Goal: Task Accomplishment & Management: Complete application form

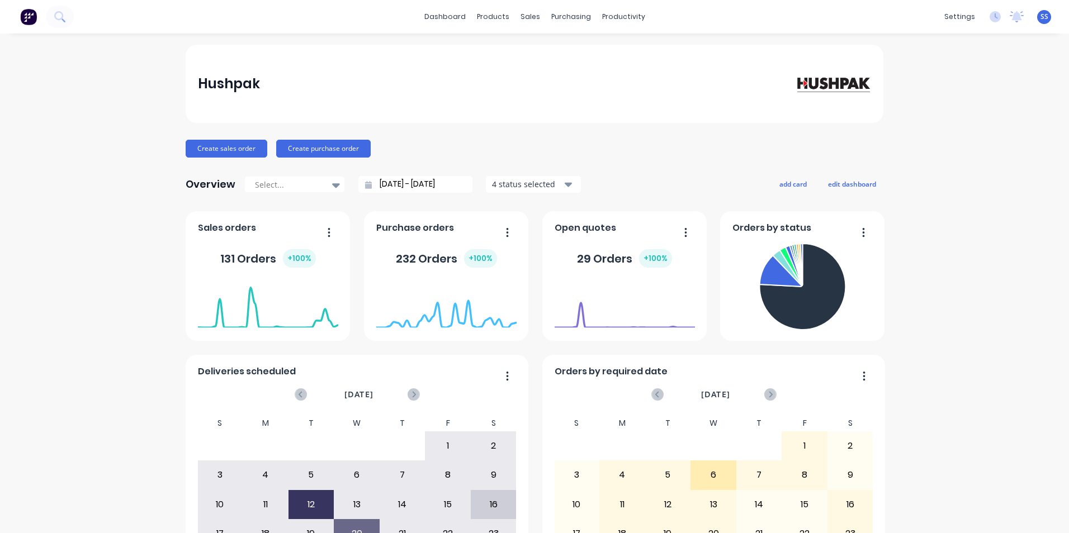
click at [52, 129] on div "Hushpak Create sales order Create purchase order Overview Select... [DATE] - [D…" at bounding box center [534, 337] width 1069 height 584
click at [547, 46] on link "Sales Orders" at bounding box center [585, 53] width 148 height 22
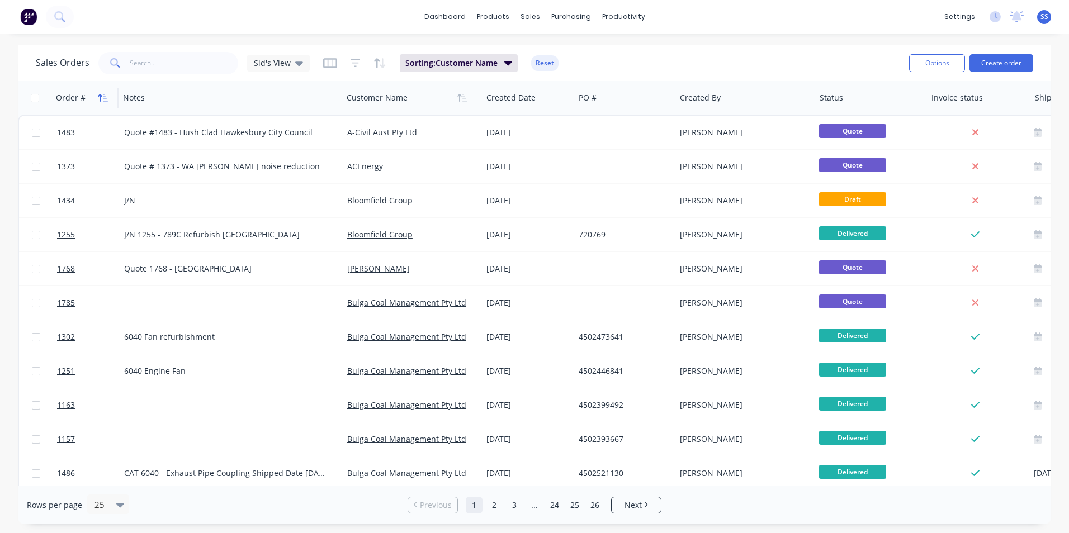
click at [98, 96] on icon "button" at bounding box center [100, 98] width 4 height 8
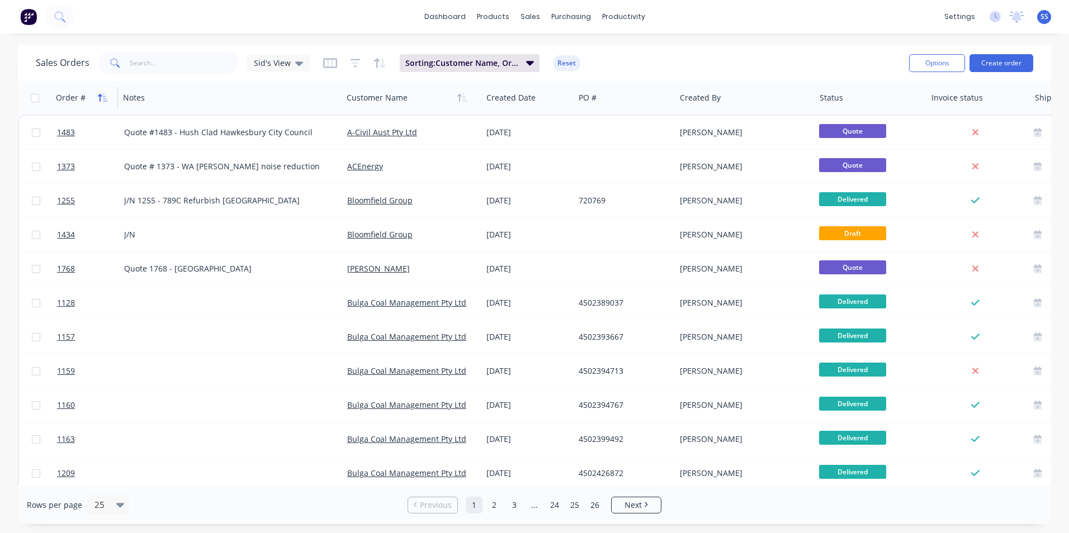
click at [105, 97] on icon "button" at bounding box center [105, 98] width 5 height 8
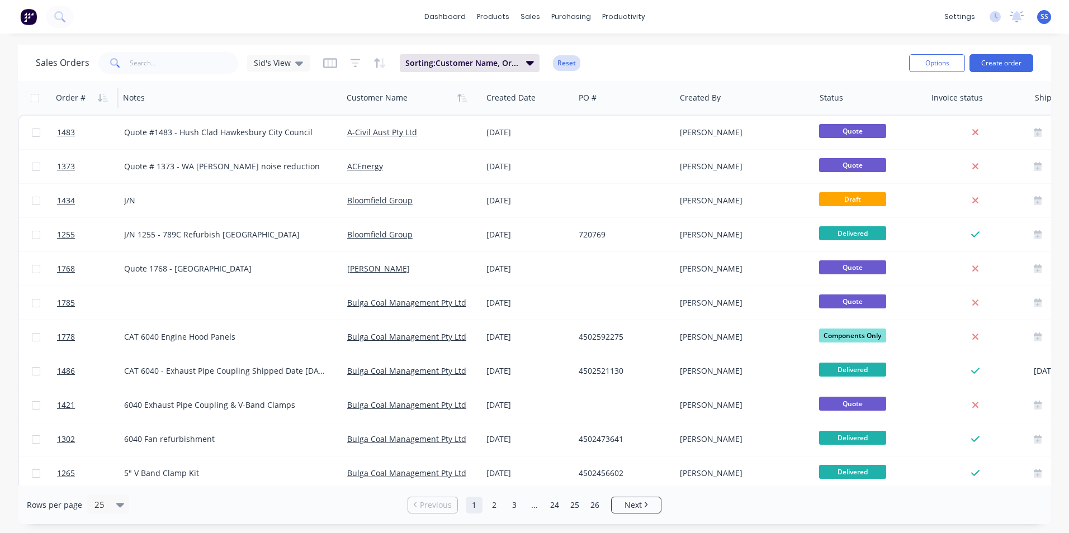
click at [569, 67] on button "Reset" at bounding box center [566, 63] width 27 height 16
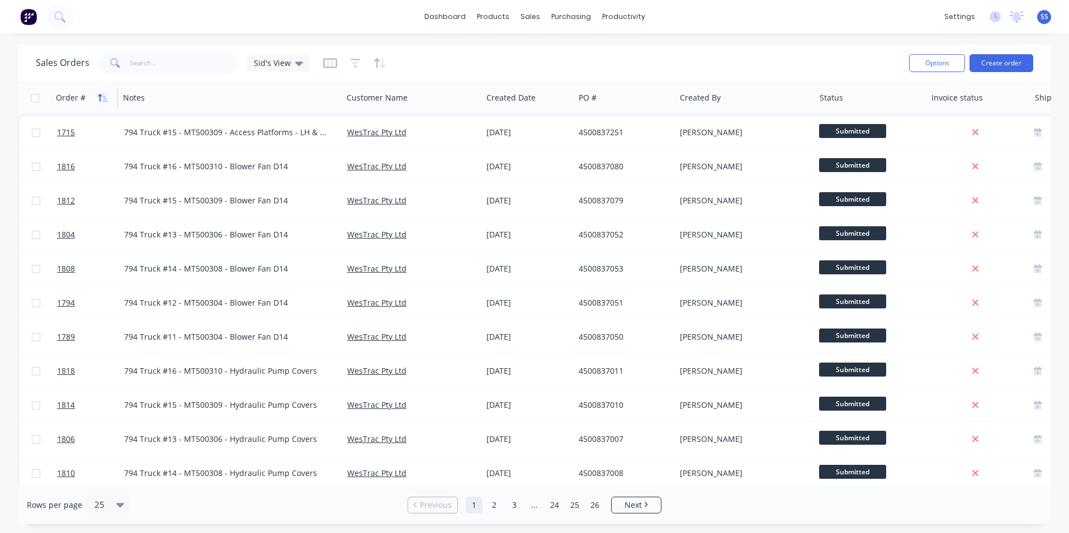
click at [101, 96] on icon "button" at bounding box center [100, 98] width 4 height 8
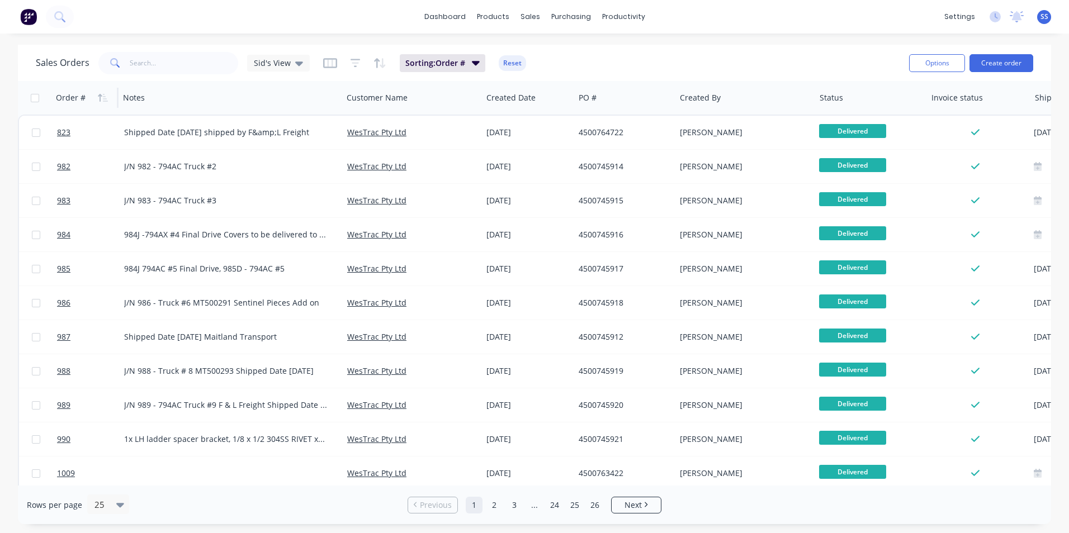
click at [101, 96] on icon "button" at bounding box center [100, 98] width 4 height 8
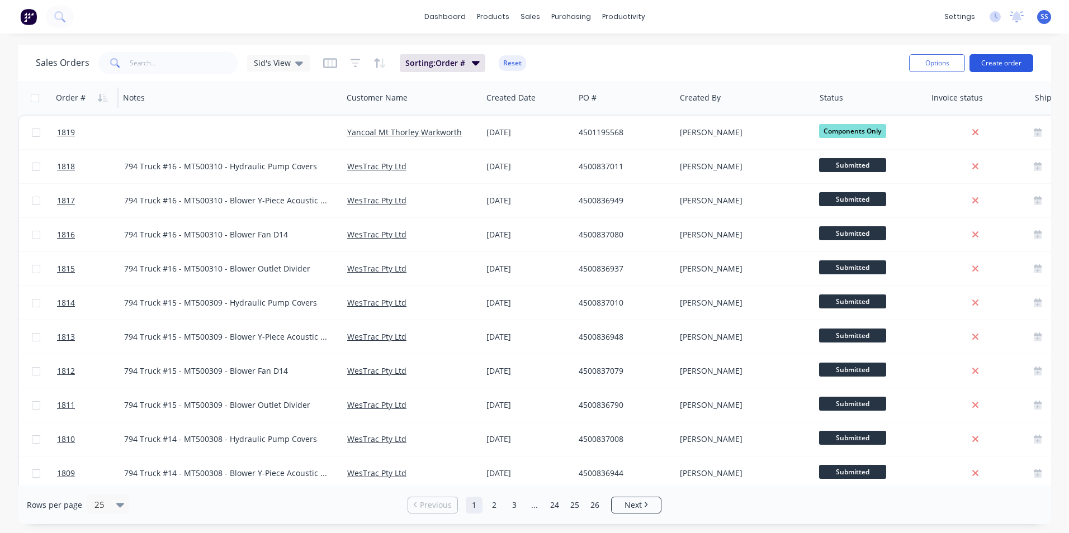
click at [1000, 62] on button "Create order" at bounding box center [1002, 63] width 64 height 18
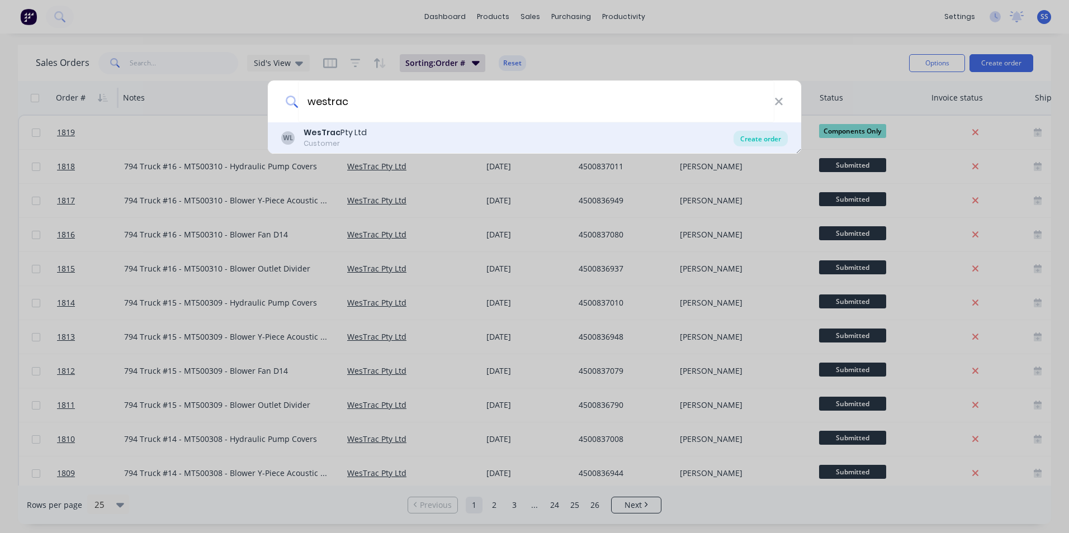
type input "westrac"
click at [746, 138] on div "Create order" at bounding box center [761, 139] width 54 height 16
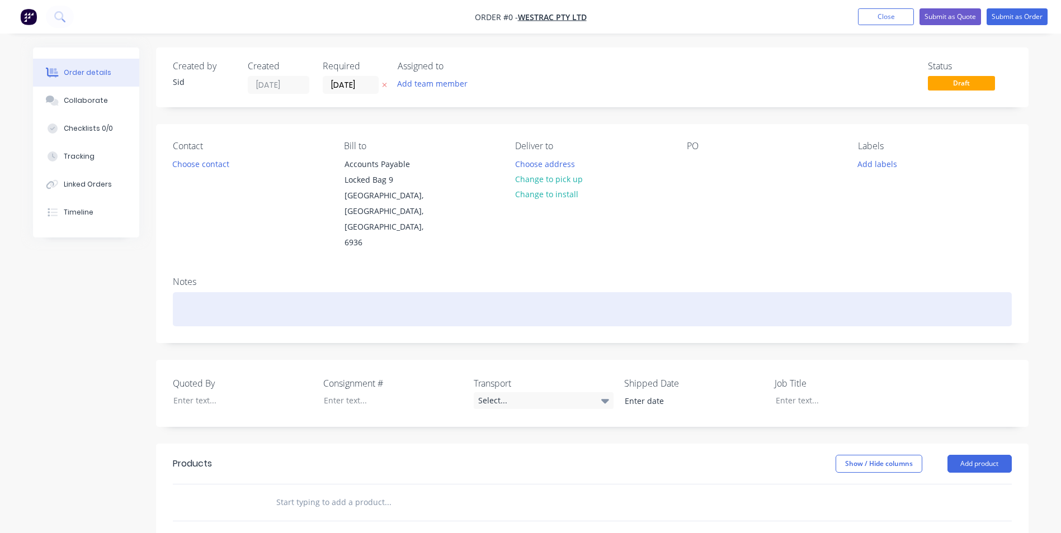
click at [207, 292] on div at bounding box center [592, 309] width 839 height 34
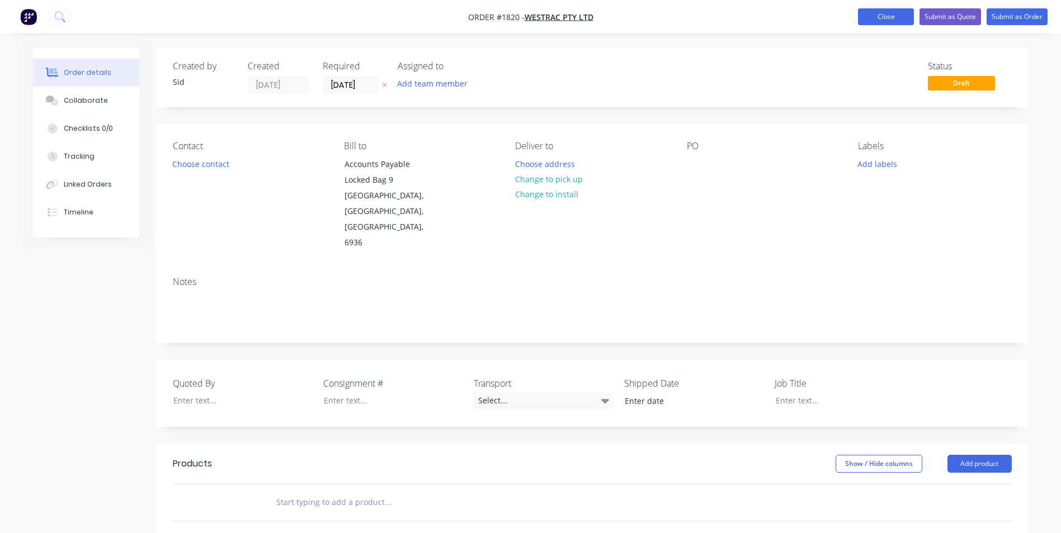
click at [863, 17] on button "Close" at bounding box center [886, 16] width 56 height 17
